Goal: Book appointment/travel/reservation

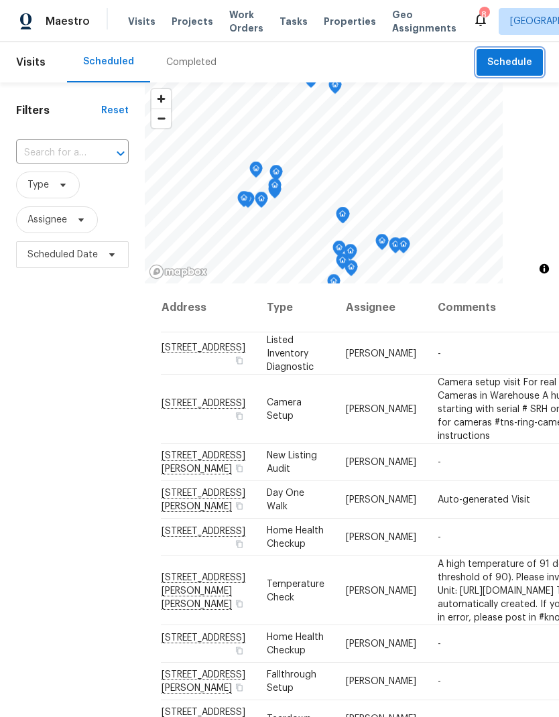
click at [518, 58] on span "Schedule" at bounding box center [509, 62] width 45 height 17
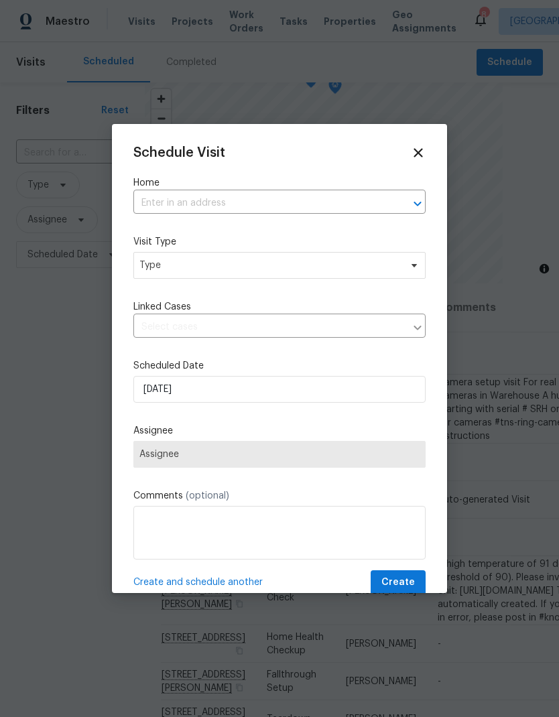
click at [164, 197] on input "text" at bounding box center [260, 203] width 255 height 21
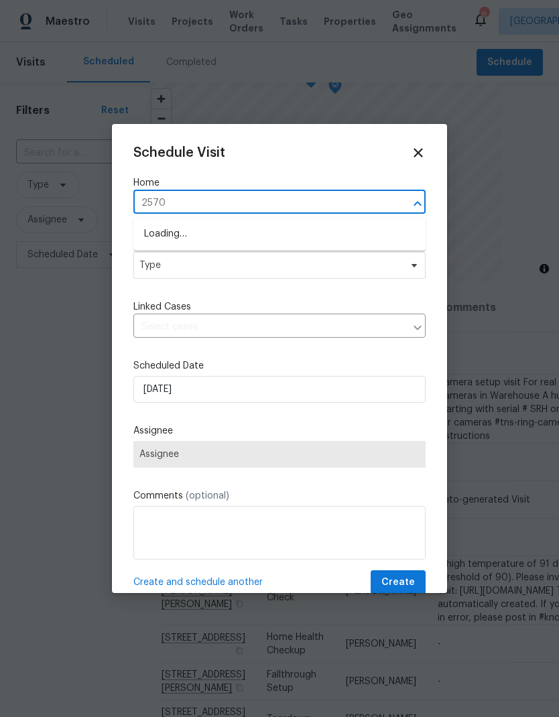
type input "25707"
click at [183, 235] on li "[STREET_ADDRESS][PERSON_NAME]" at bounding box center [279, 234] width 292 height 23
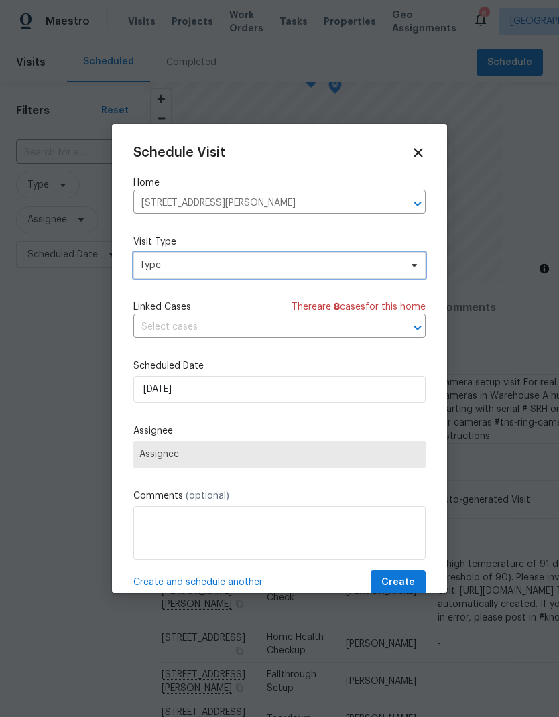
click at [169, 268] on span "Type" at bounding box center [269, 265] width 261 height 13
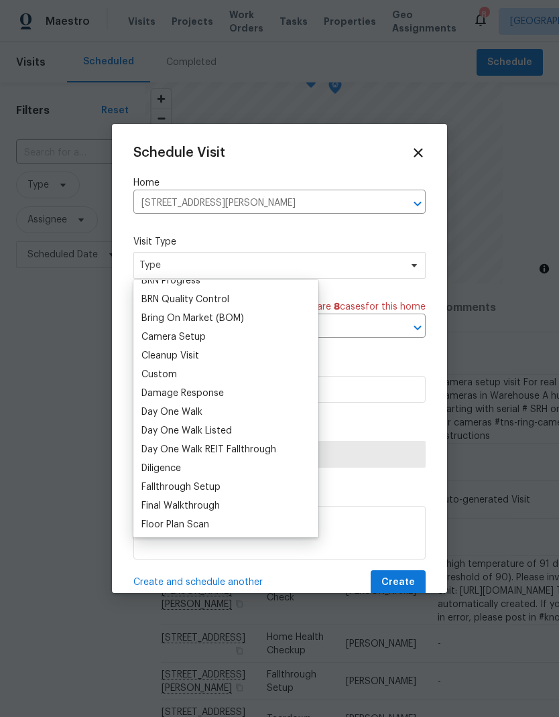
scroll to position [123, 0]
click at [154, 377] on div "Custom" at bounding box center [159, 375] width 36 height 13
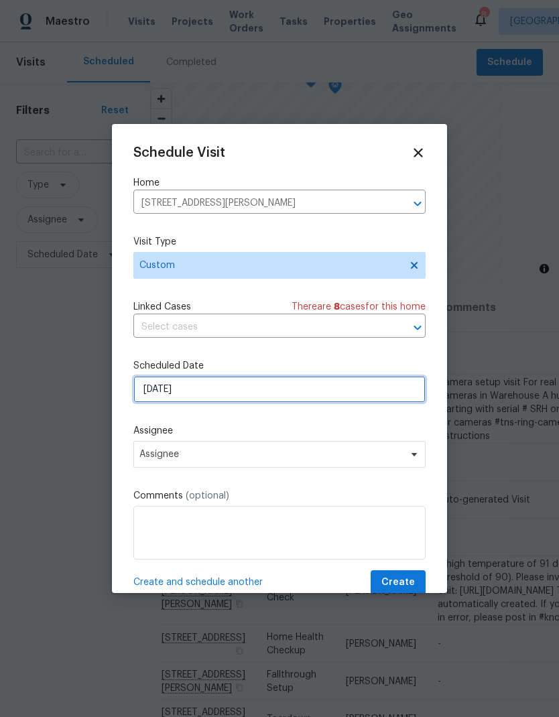
click at [199, 398] on input "[DATE]" at bounding box center [279, 389] width 292 height 27
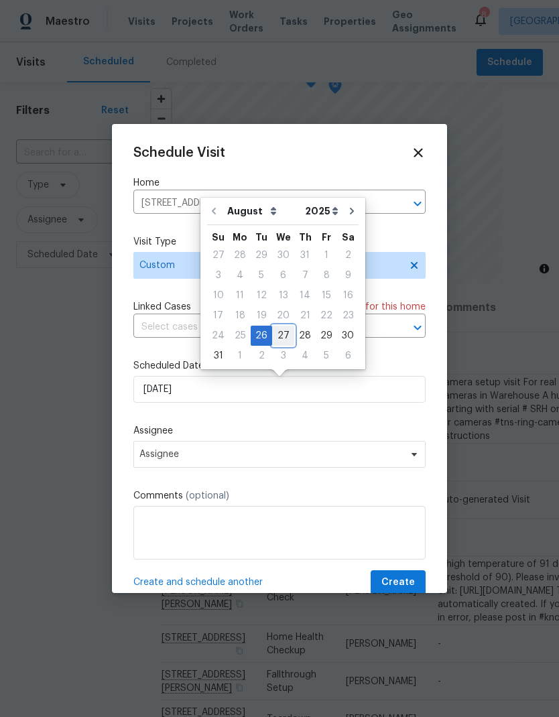
click at [285, 337] on div "27" at bounding box center [283, 336] width 22 height 19
type input "[DATE]"
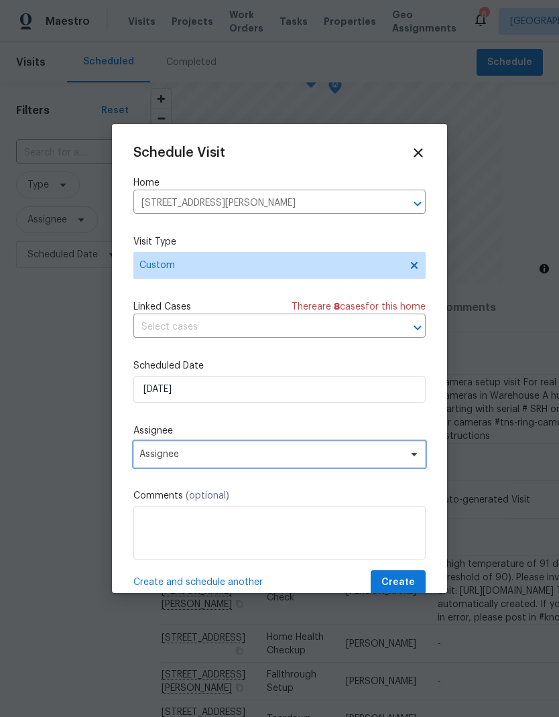
click at [168, 460] on span "Assignee" at bounding box center [270, 454] width 263 height 11
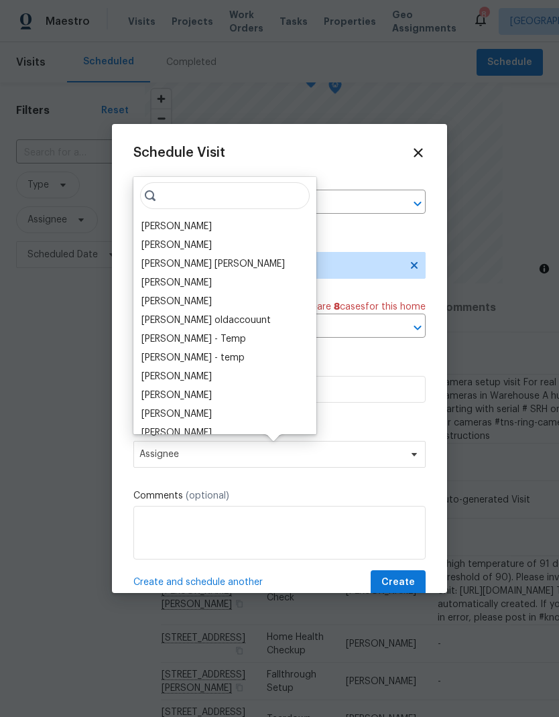
click at [158, 225] on div "[PERSON_NAME]" at bounding box center [176, 226] width 70 height 13
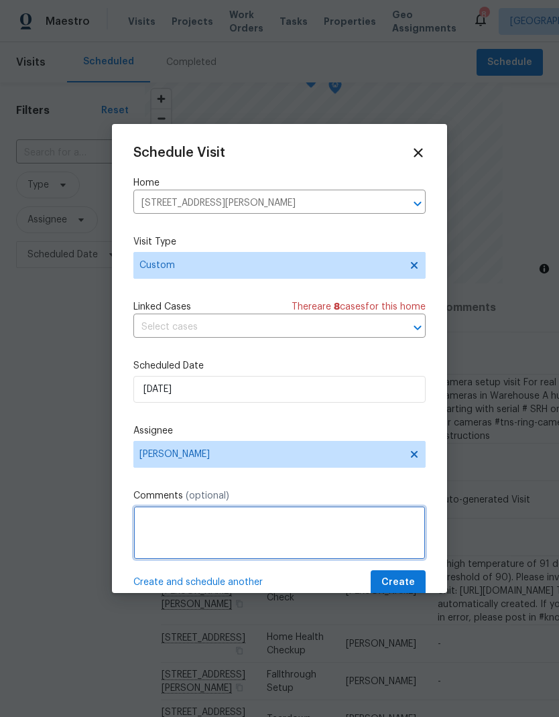
click at [154, 521] on textarea at bounding box center [279, 533] width 292 height 54
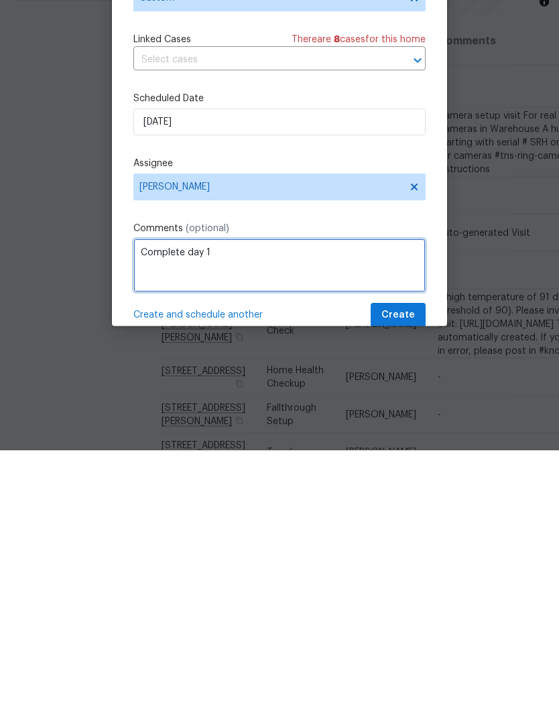
type textarea "Complete day 1"
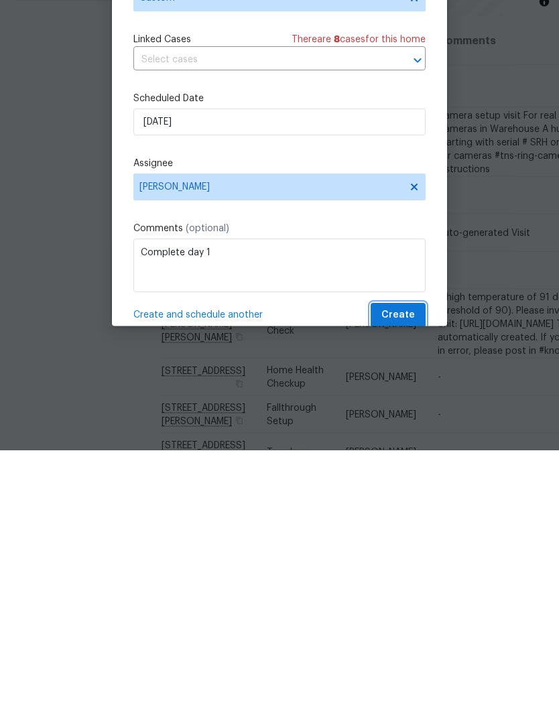
click at [405, 575] on span "Create" at bounding box center [398, 583] width 34 height 17
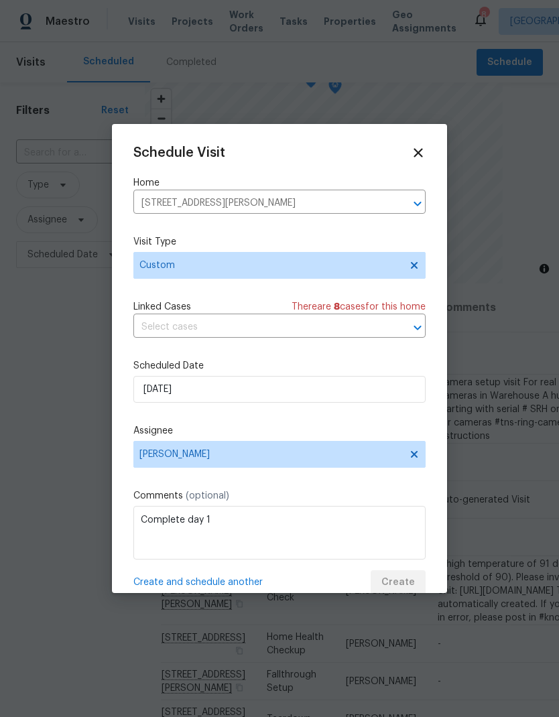
scroll to position [0, 0]
